Goal: Browse casually

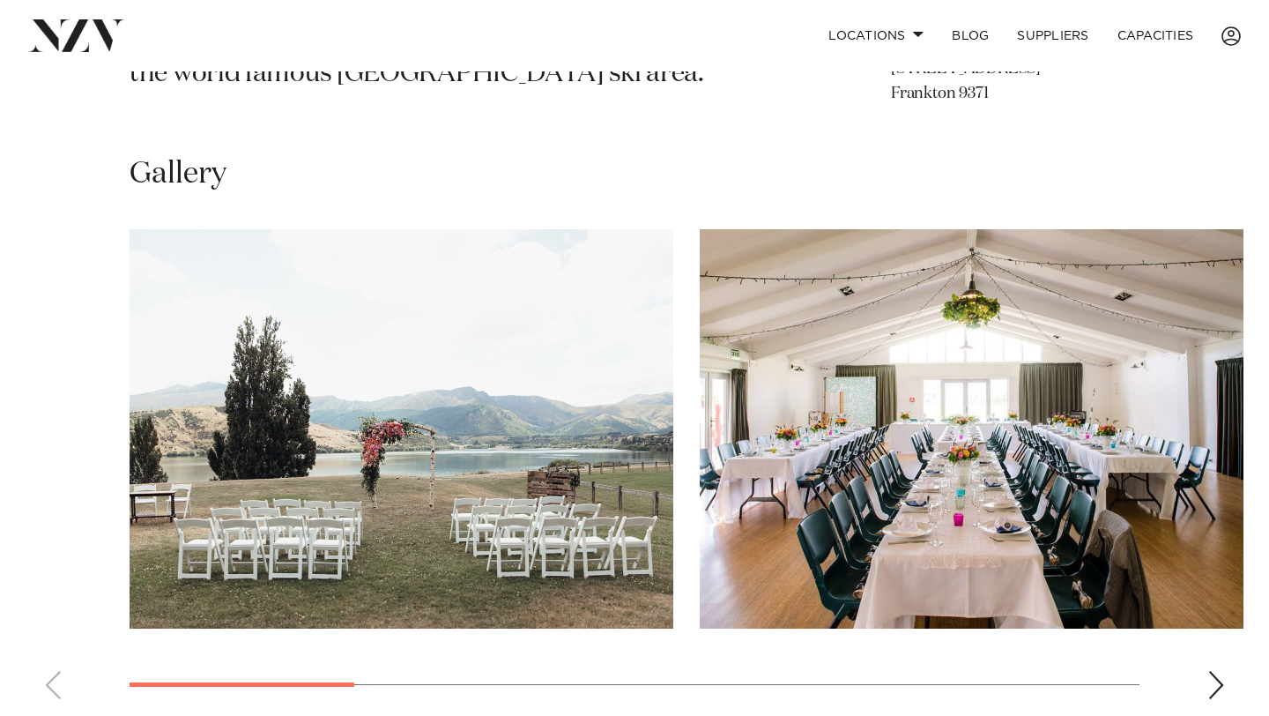
scroll to position [1192, 0]
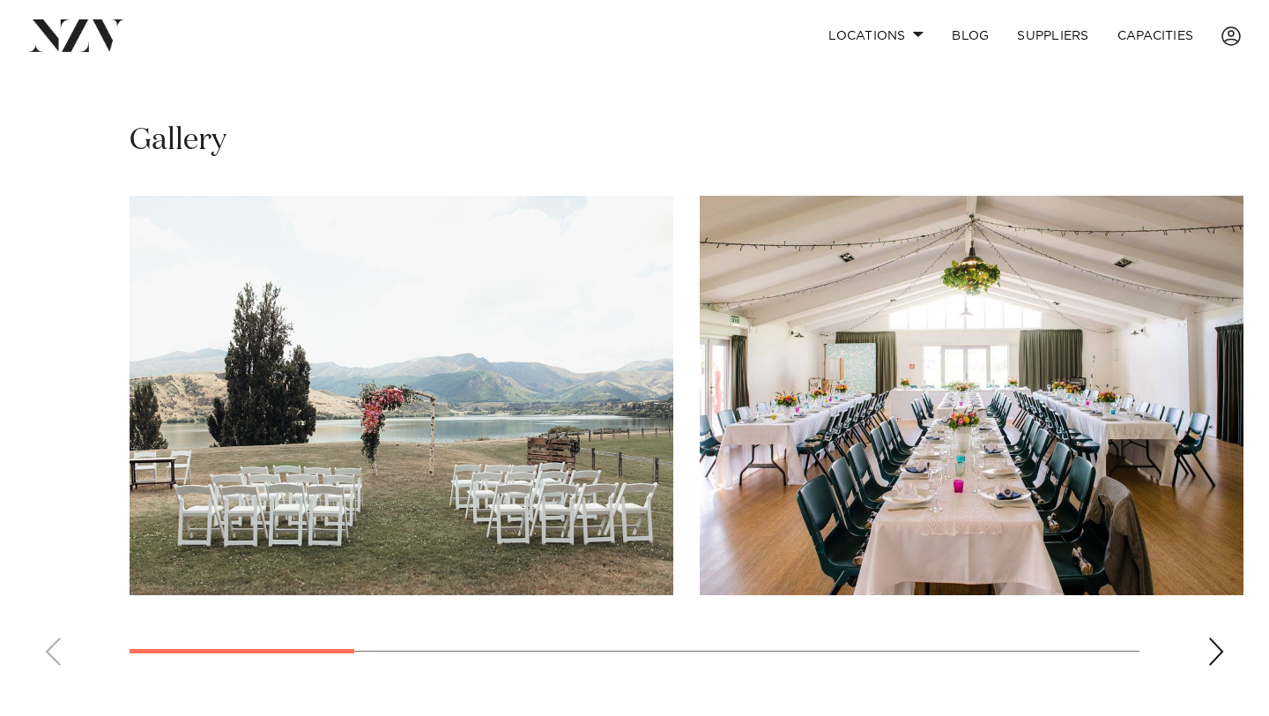
click at [1211, 637] on div "Next slide" at bounding box center [1217, 651] width 18 height 28
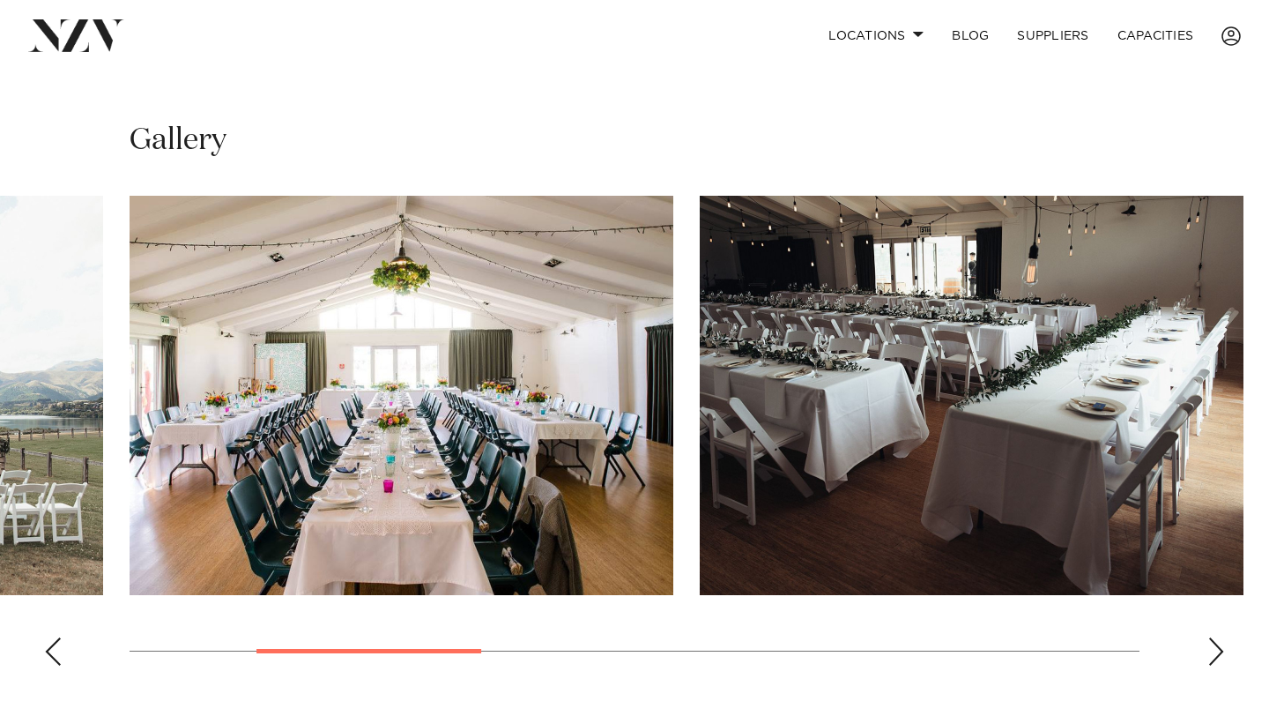
click at [1211, 637] on div "Next slide" at bounding box center [1217, 651] width 18 height 28
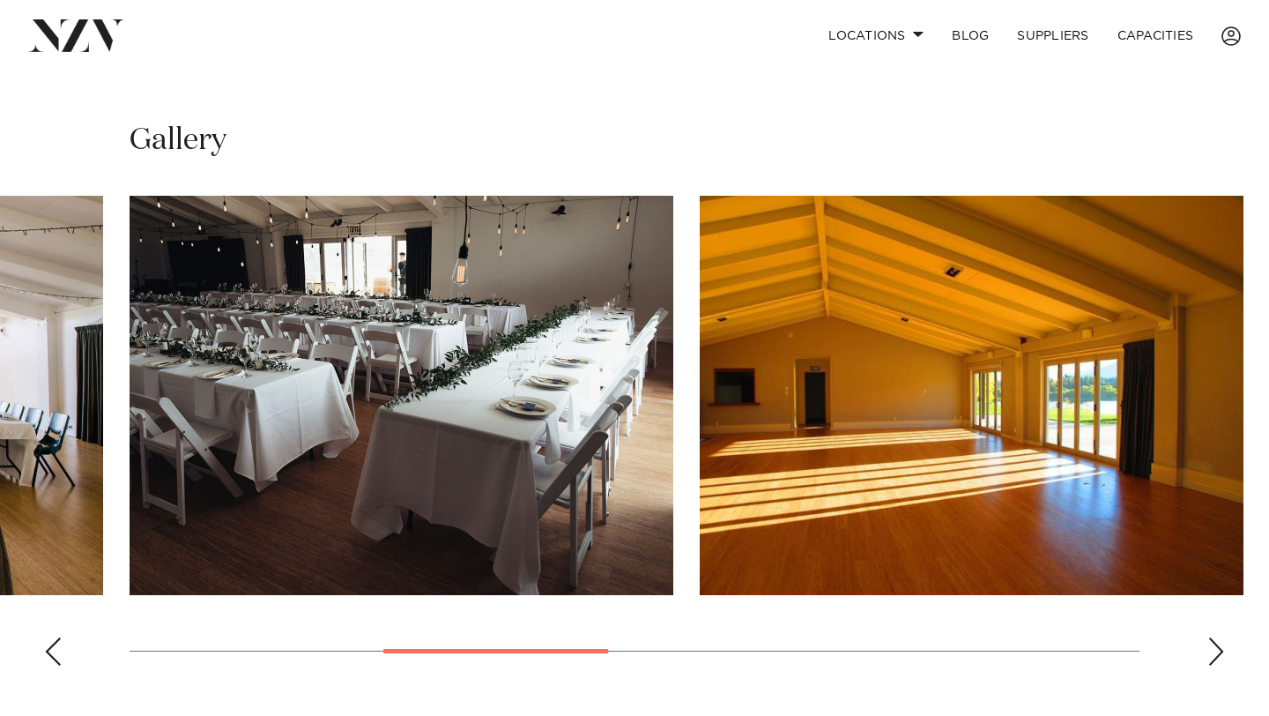
click at [1211, 637] on div "Next slide" at bounding box center [1217, 651] width 18 height 28
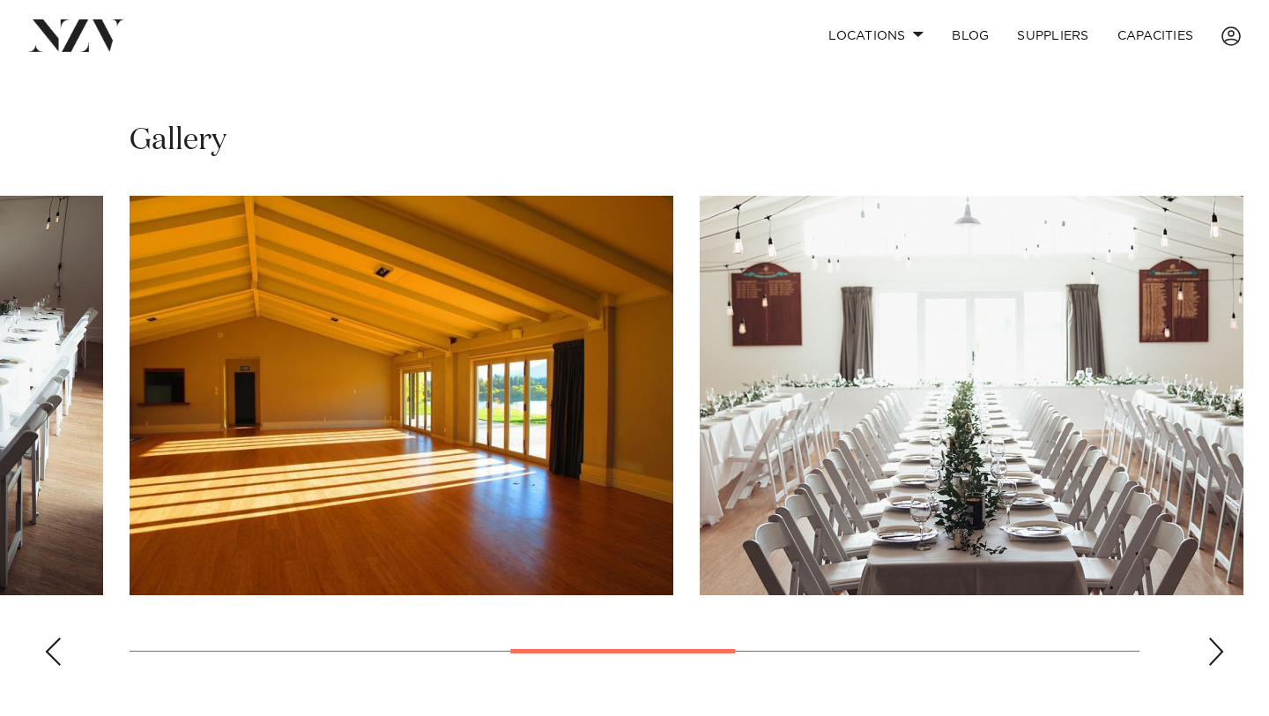
click at [58, 637] on div "Previous slide" at bounding box center [53, 651] width 18 height 28
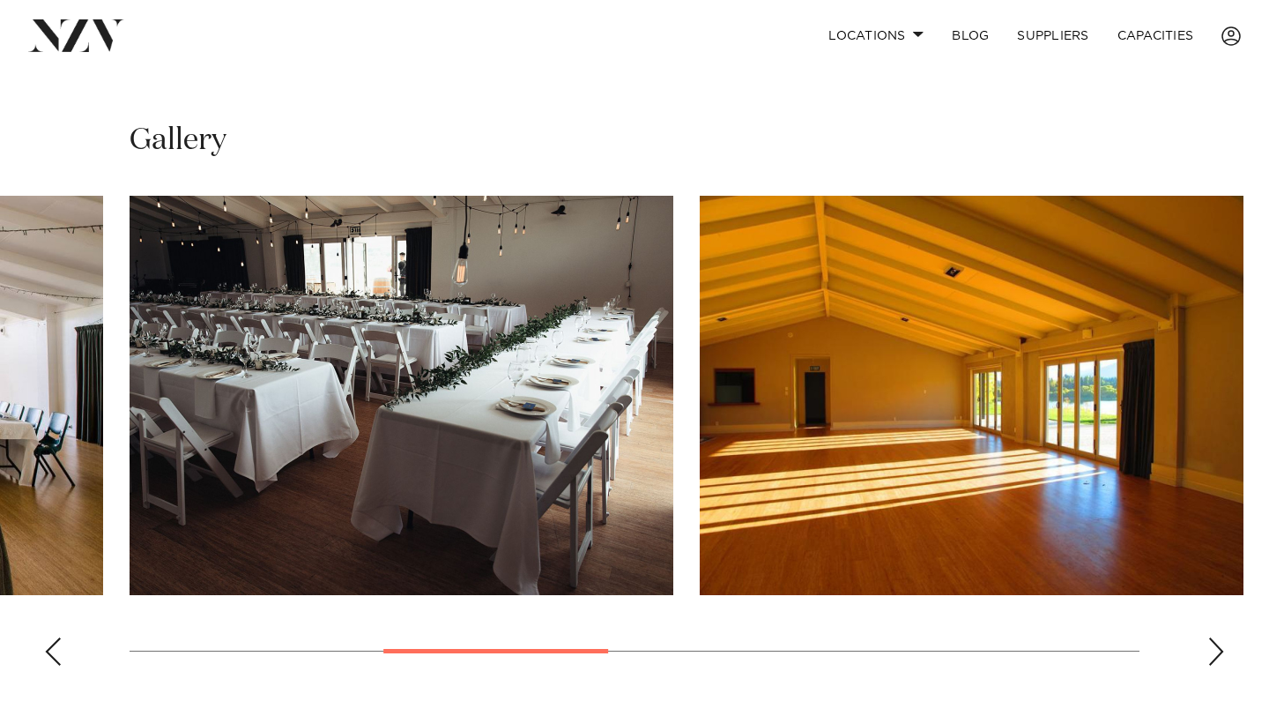
click at [1216, 637] on div "Next slide" at bounding box center [1217, 651] width 18 height 28
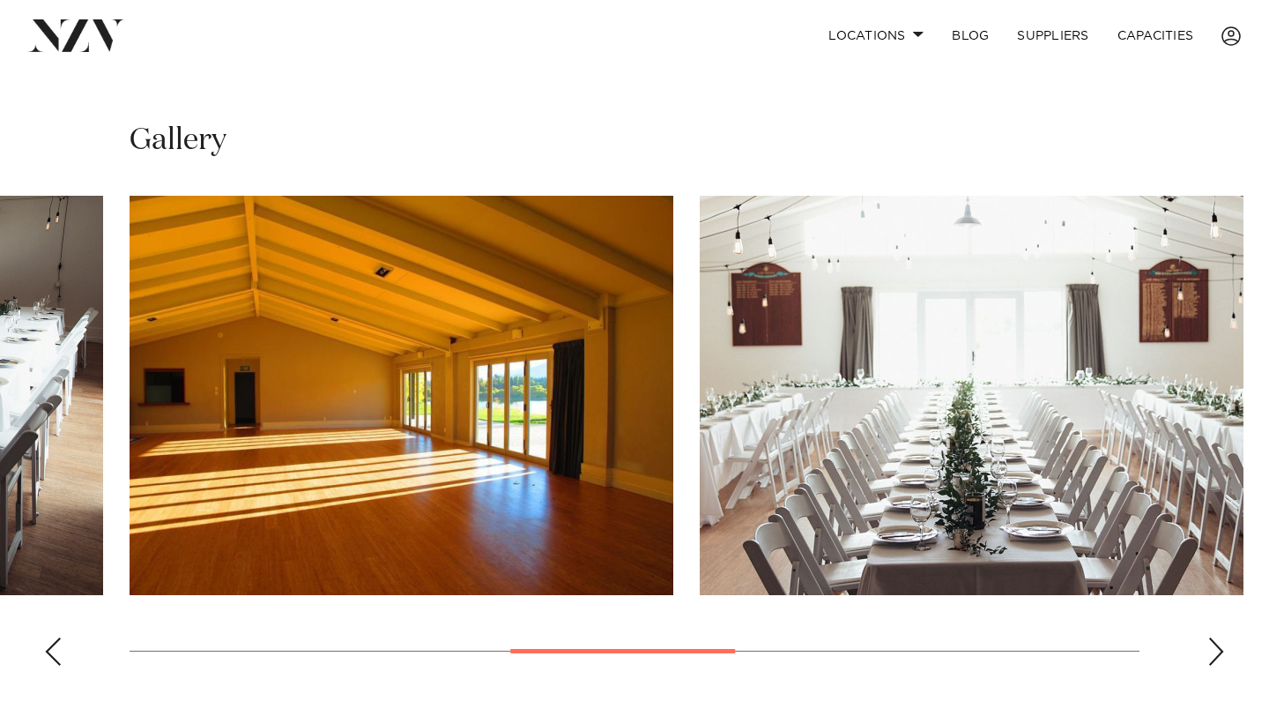
click at [1216, 637] on div "Next slide" at bounding box center [1217, 651] width 18 height 28
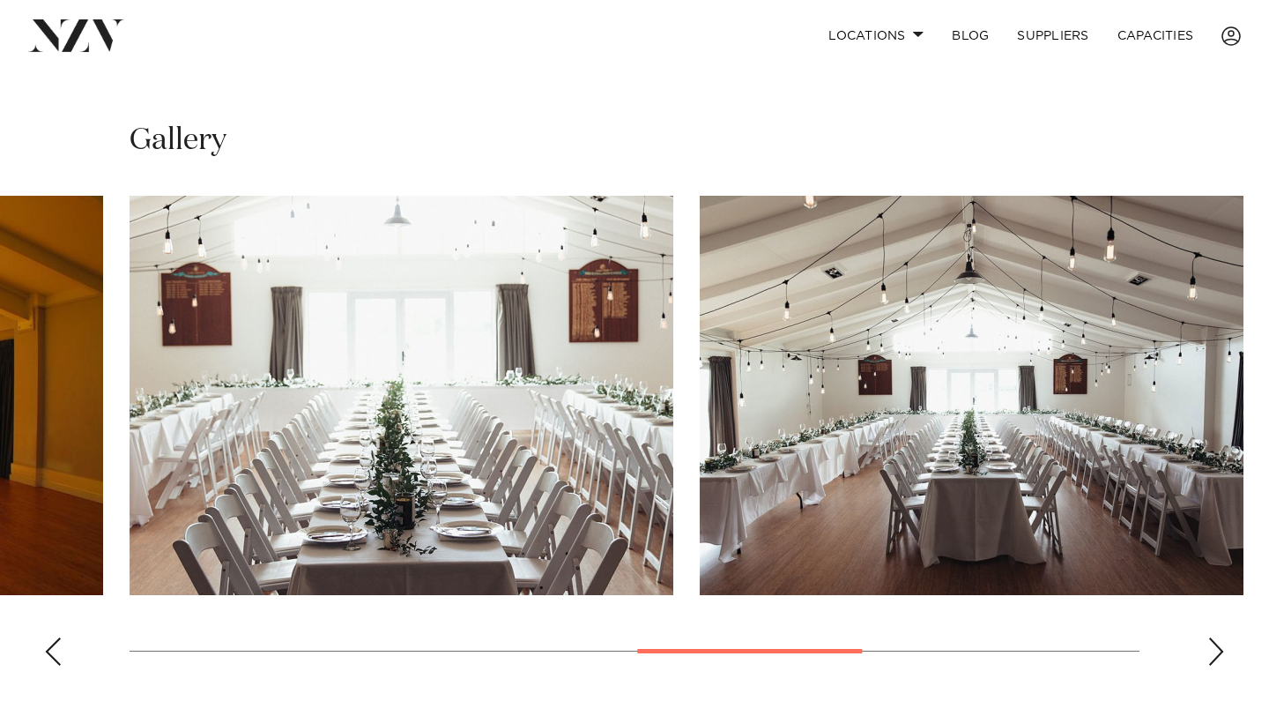
click at [1216, 637] on div "Next slide" at bounding box center [1217, 651] width 18 height 28
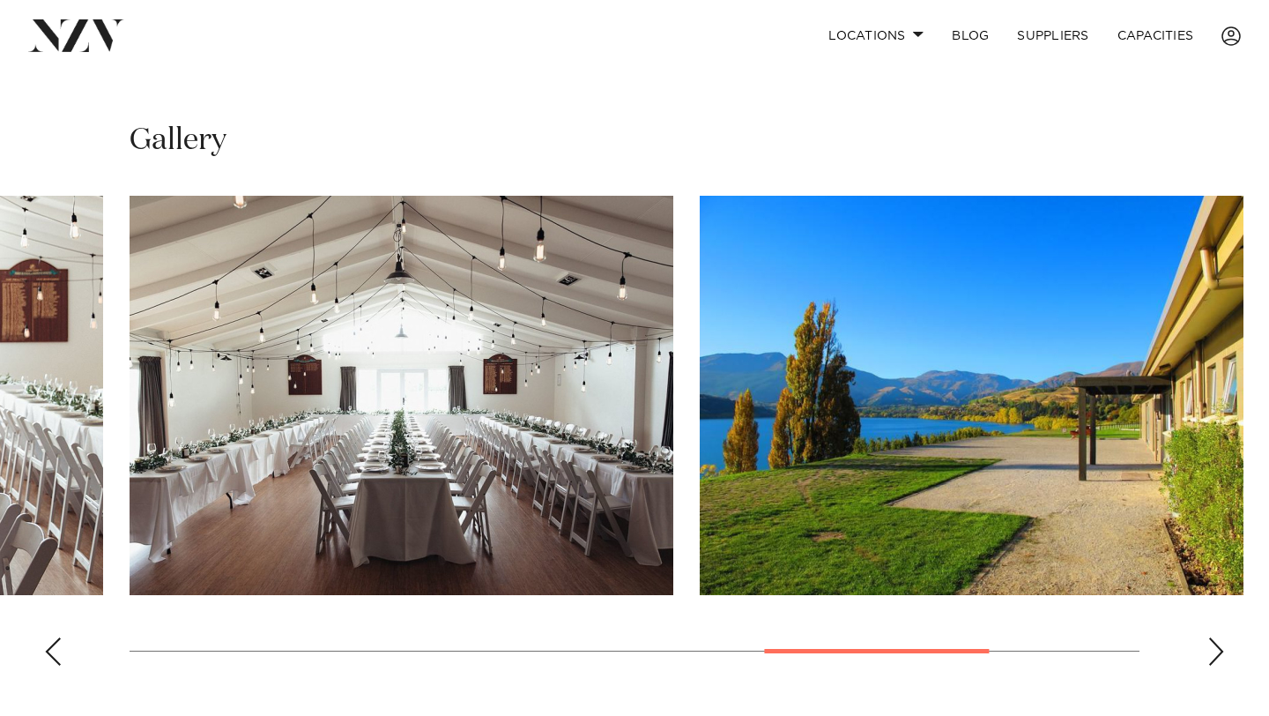
click at [1216, 637] on div "Next slide" at bounding box center [1217, 651] width 18 height 28
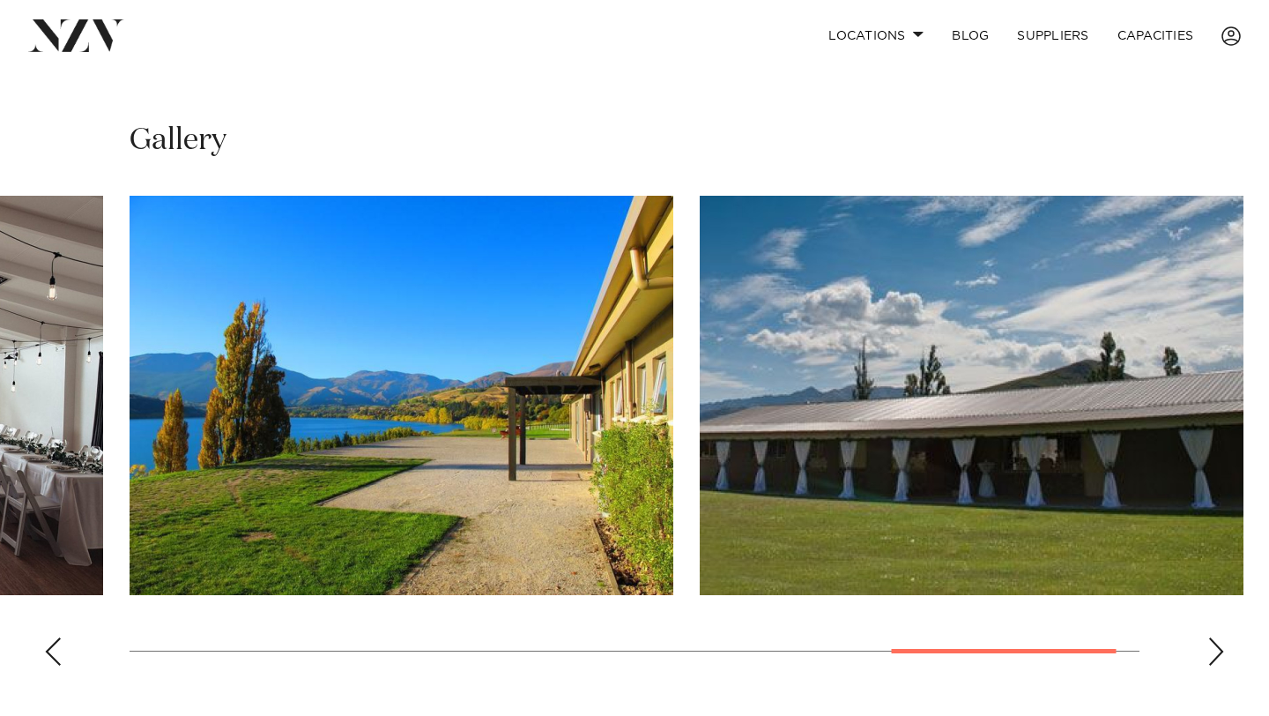
click at [1216, 637] on div "Next slide" at bounding box center [1217, 651] width 18 height 28
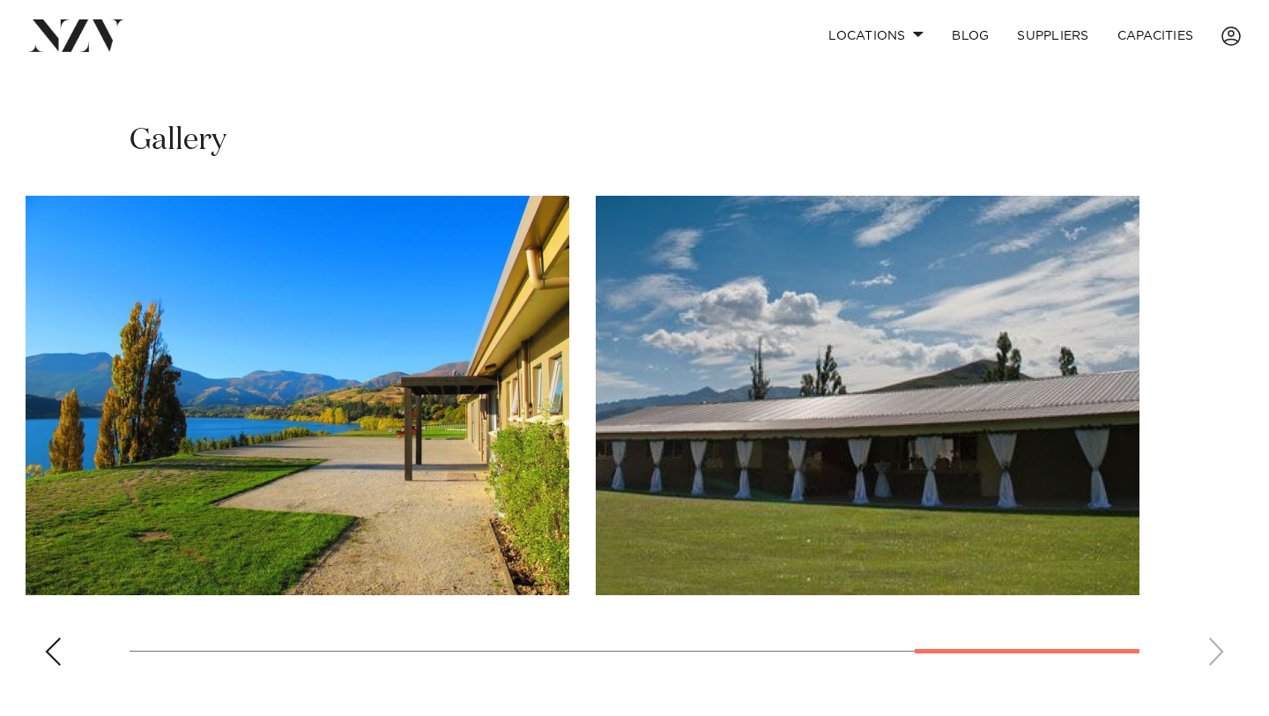
click at [45, 637] on div "Previous slide" at bounding box center [53, 651] width 18 height 28
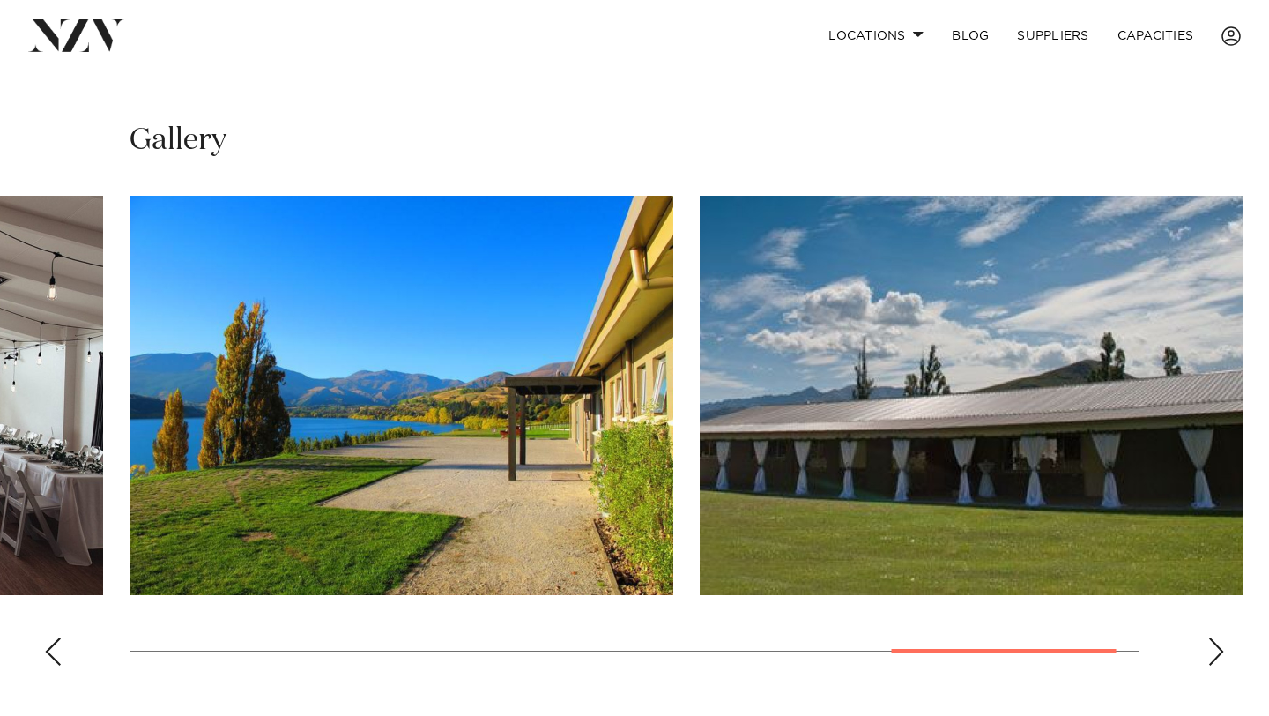
click at [45, 637] on div "Previous slide" at bounding box center [53, 651] width 18 height 28
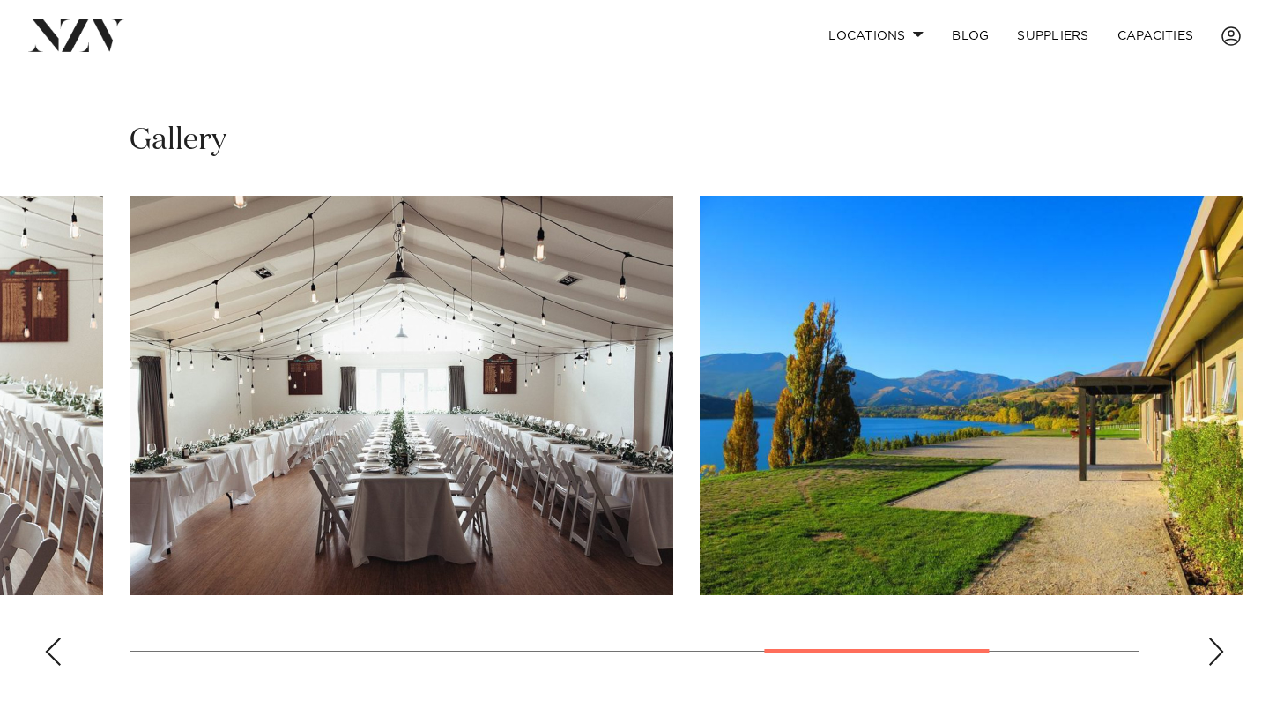
click at [45, 637] on div "Previous slide" at bounding box center [53, 651] width 18 height 28
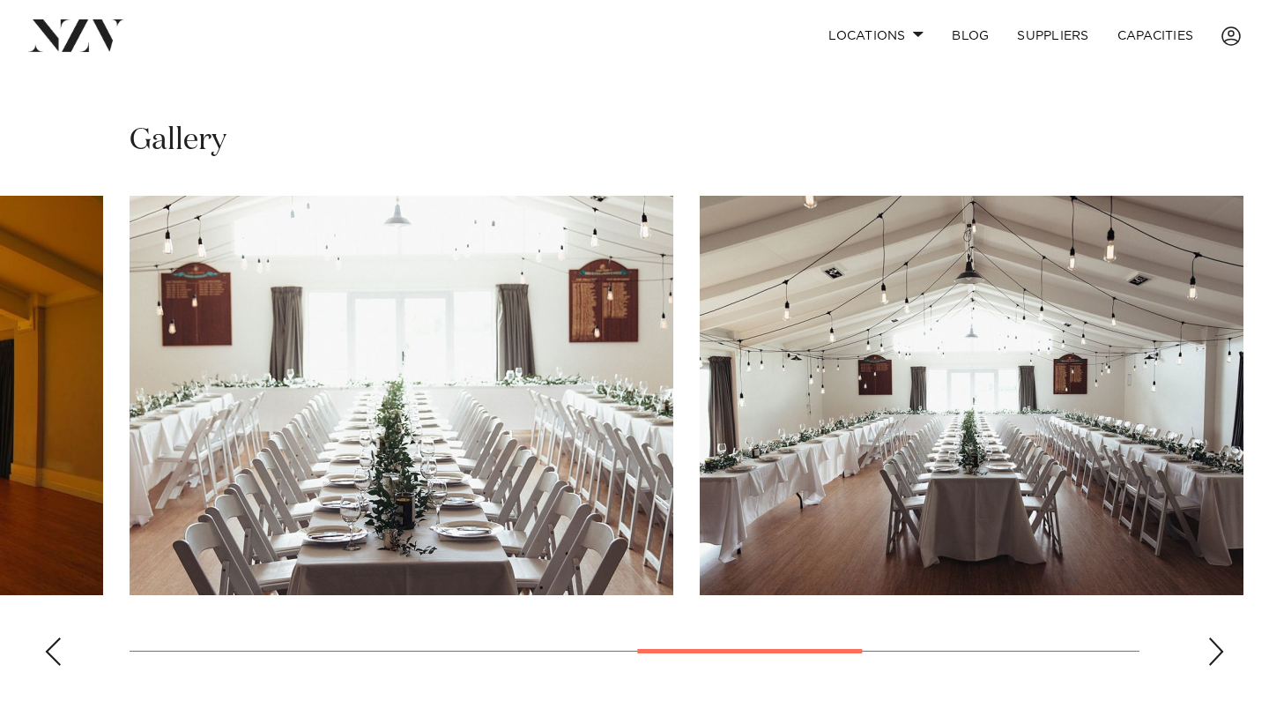
click at [45, 637] on div "Previous slide" at bounding box center [53, 651] width 18 height 28
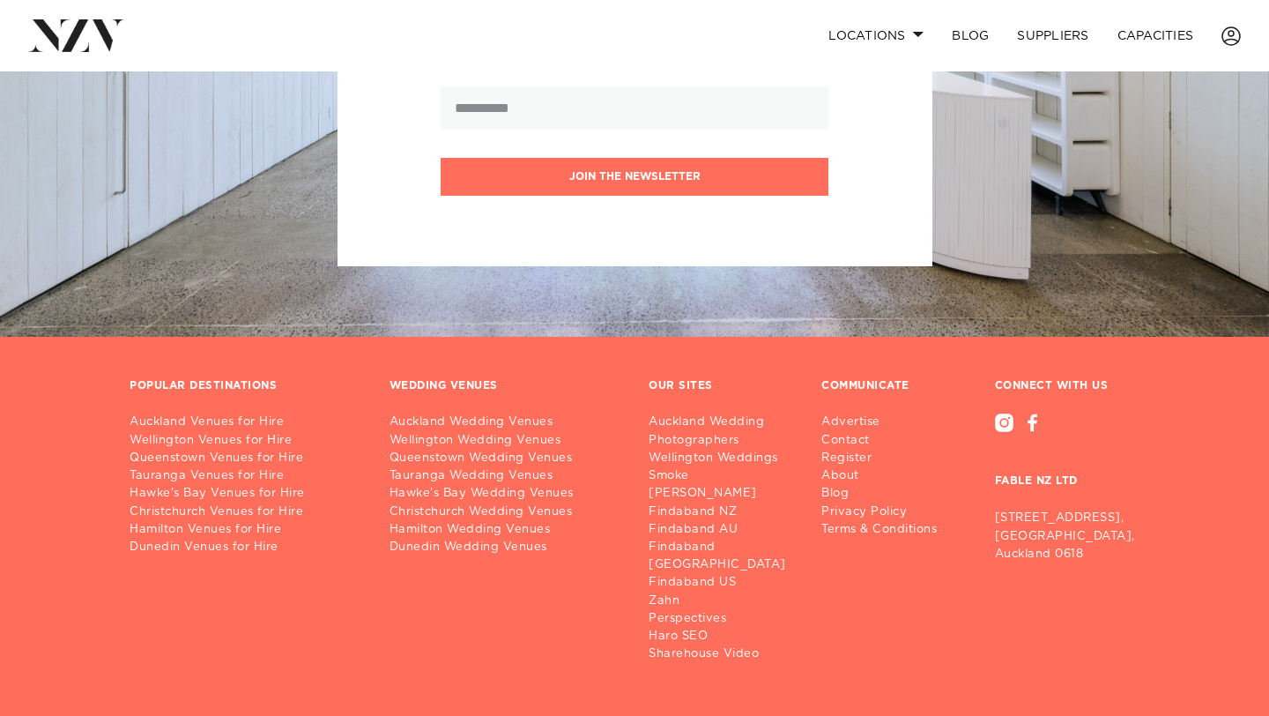
scroll to position [2164, 0]
